Goal: Check status: Check status

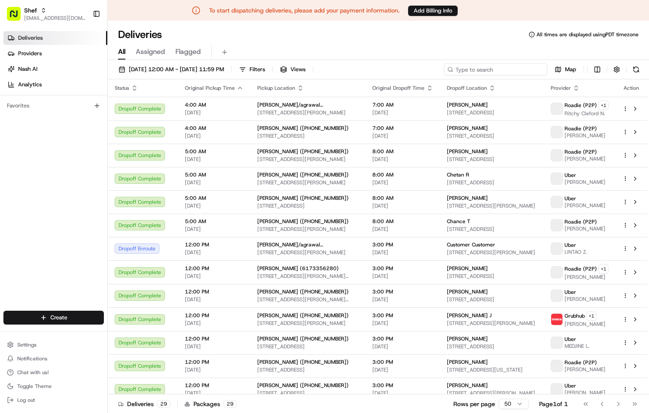
click at [493, 69] on input at bounding box center [495, 69] width 103 height 12
paste input "4CXr7eYzayf"
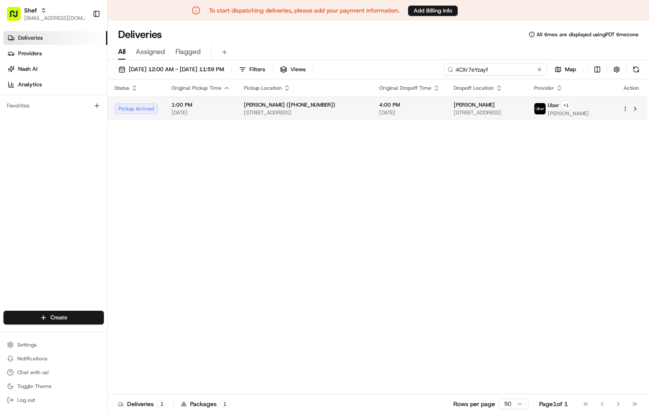
type input "4CXr7eYzayf"
click at [384, 113] on span "[DATE]" at bounding box center [409, 112] width 61 height 7
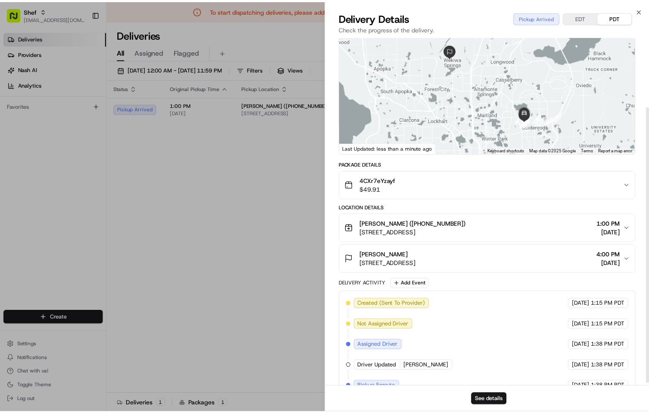
scroll to position [91, 0]
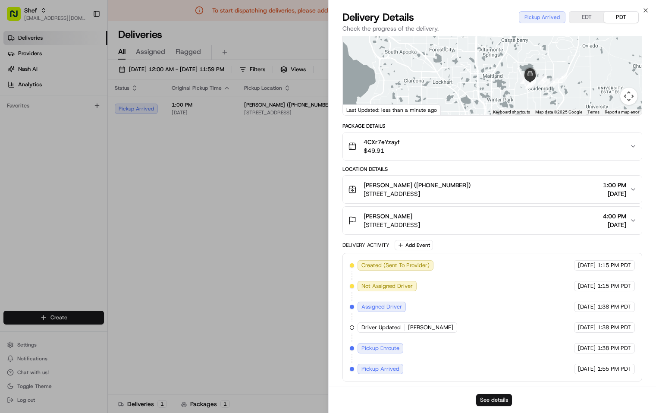
click at [497, 398] on button "See details" at bounding box center [494, 400] width 36 height 12
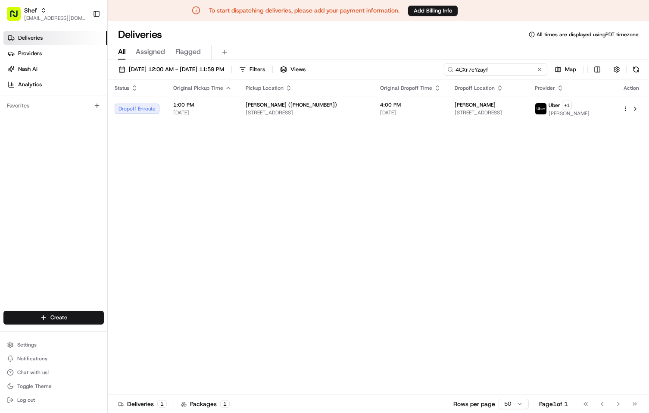
drag, startPoint x: 518, startPoint y: 69, endPoint x: 456, endPoint y: 67, distance: 61.7
click at [456, 67] on input "4CXr7eYzayf" at bounding box center [495, 69] width 103 height 12
click at [537, 69] on button at bounding box center [539, 69] width 9 height 9
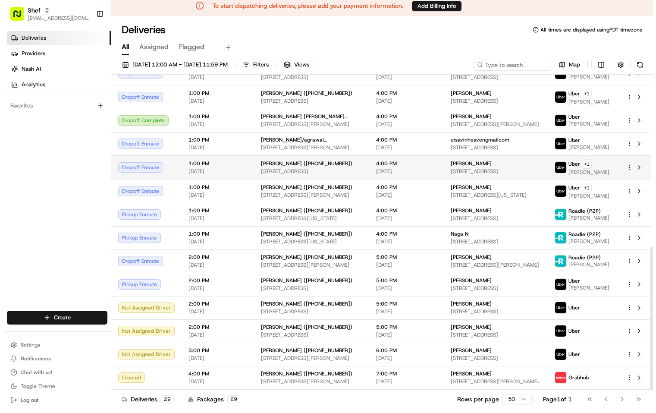
scroll to position [21, 0]
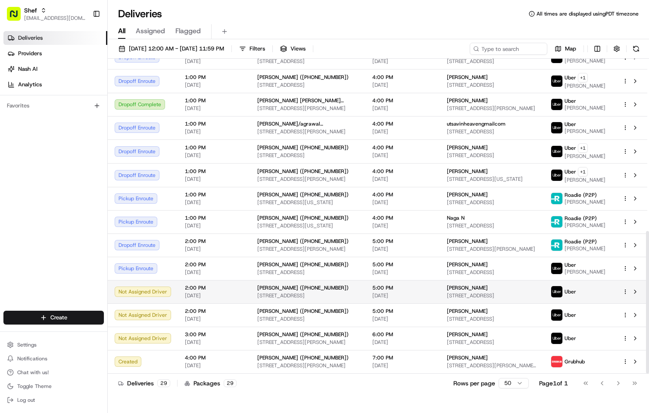
click at [316, 291] on div "Suchita Chatterjee (+14142184618) 701 N Vista Ridge Blvd, Cedar Park, TX 78613,…" at bounding box center [307, 291] width 101 height 15
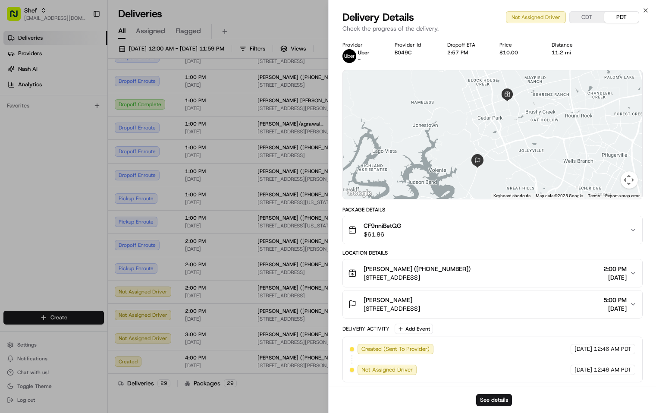
scroll to position [1, 0]
drag, startPoint x: 645, startPoint y: 10, endPoint x: 541, endPoint y: 84, distance: 128.0
click at [645, 10] on icon "button" at bounding box center [645, 10] width 7 height 7
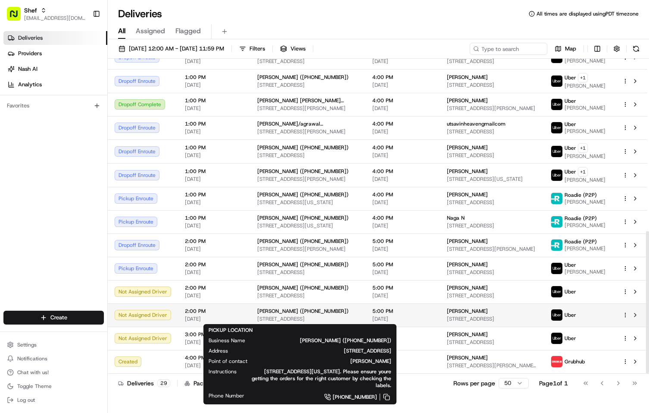
click at [275, 319] on span "833 E Shady Grove Rd, Irving, TX 75060, USA" at bounding box center [307, 318] width 101 height 7
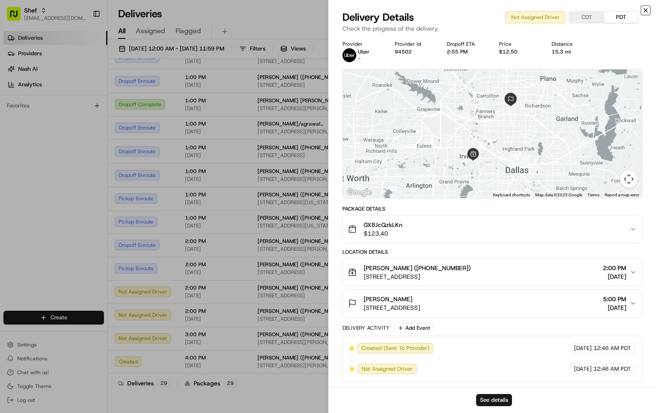
click at [648, 9] on icon "button" at bounding box center [645, 10] width 7 height 7
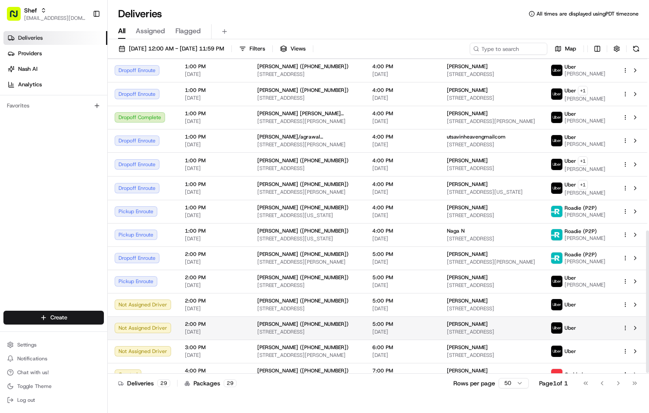
scroll to position [381, 0]
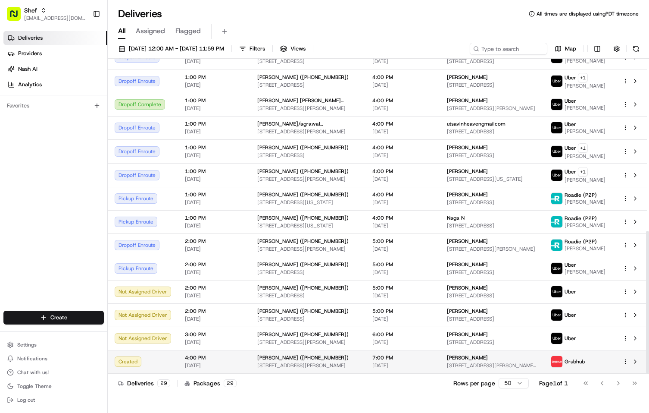
click at [380, 360] on span "7:00 PM" at bounding box center [402, 357] width 61 height 7
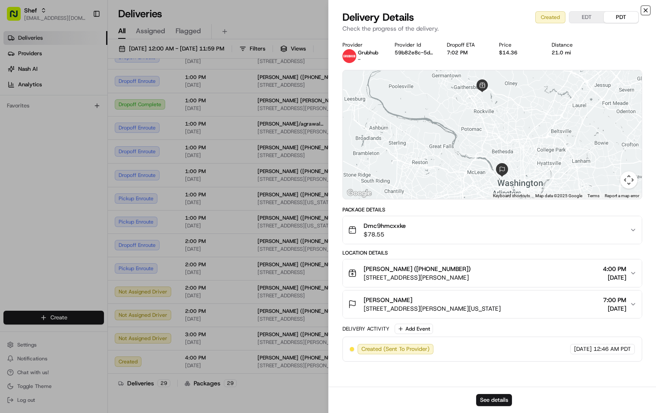
click at [647, 9] on icon "button" at bounding box center [645, 10] width 7 height 7
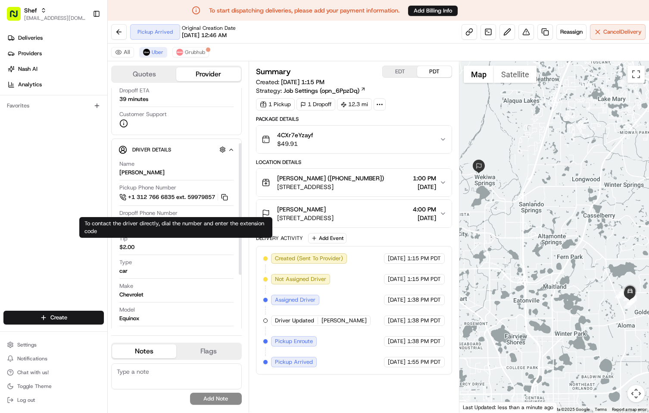
scroll to position [172, 0]
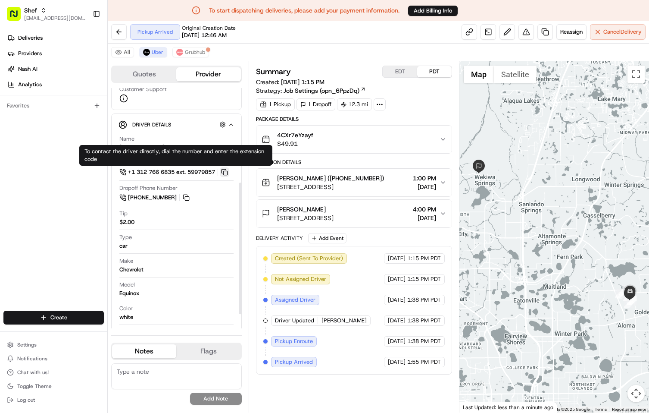
click at [227, 171] on button at bounding box center [224, 171] width 9 height 9
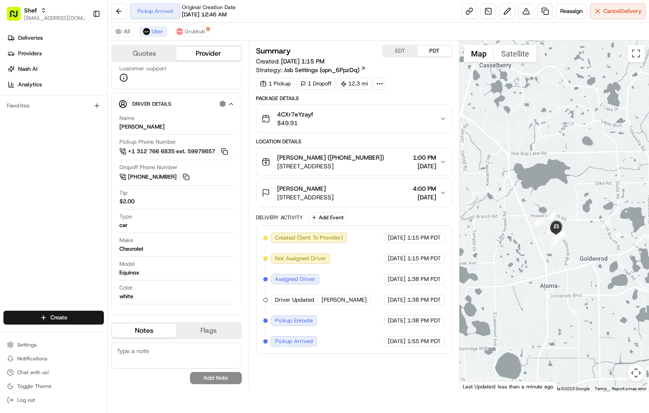
scroll to position [0, 0]
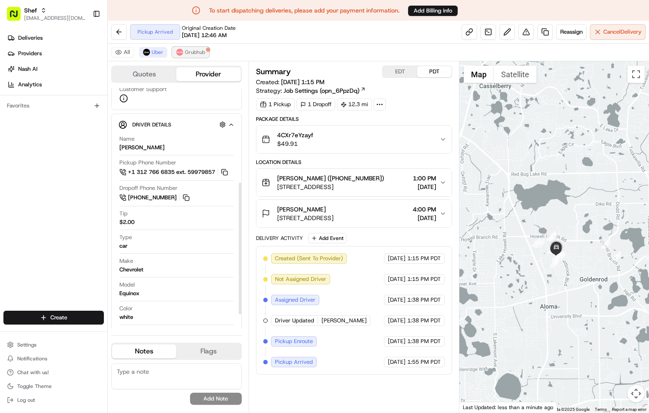
click at [188, 51] on span "Grubhub" at bounding box center [195, 52] width 20 height 7
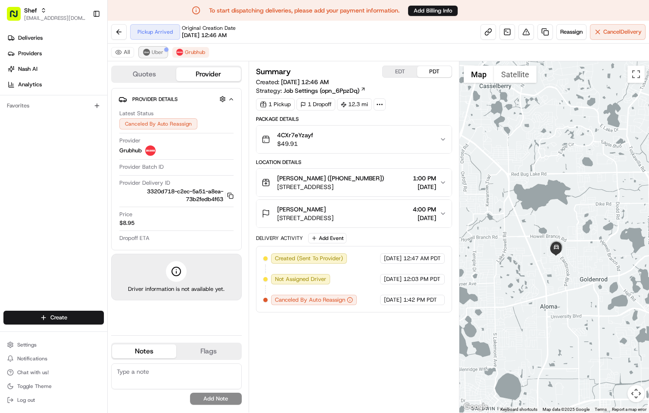
click at [152, 49] on span "Uber" at bounding box center [158, 52] width 12 height 7
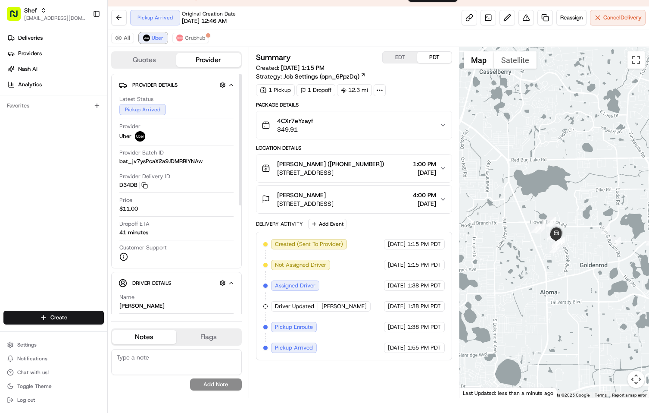
scroll to position [21, 0]
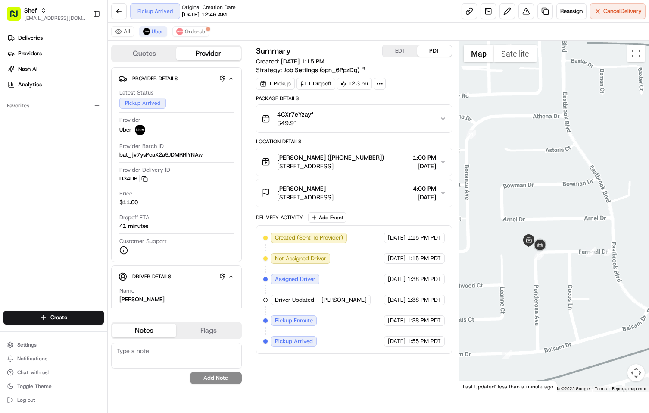
drag, startPoint x: 537, startPoint y: 256, endPoint x: 563, endPoint y: 252, distance: 26.5
click at [563, 252] on div at bounding box center [554, 216] width 190 height 351
click at [469, 13] on link at bounding box center [470, 11] width 16 height 16
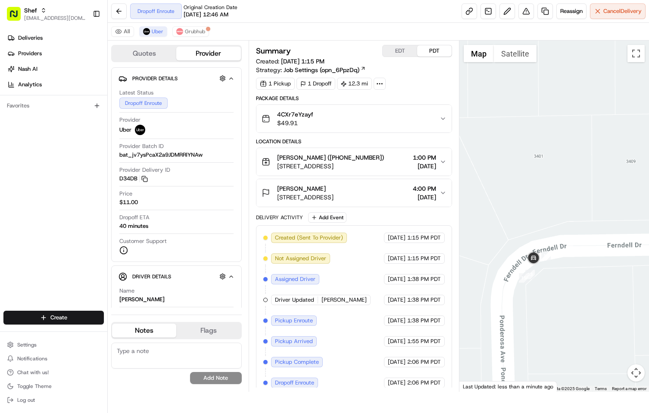
scroll to position [8, 0]
